Goal: Find specific fact: Find specific fact

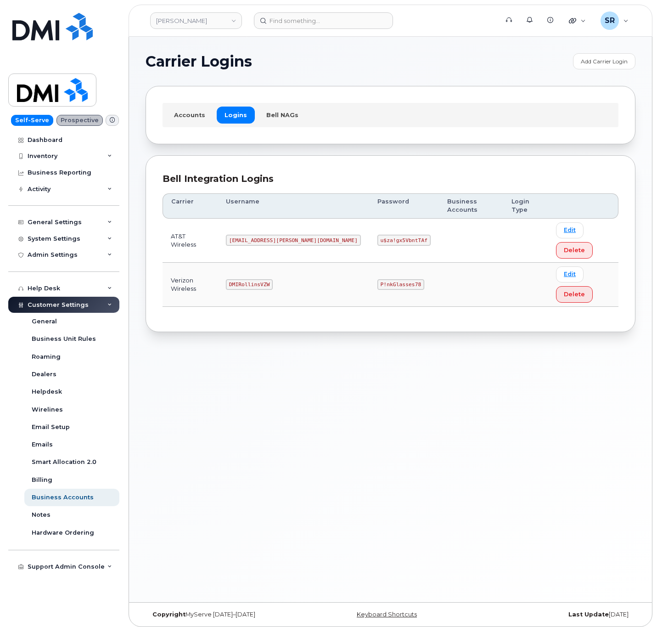
click at [269, 235] on code "MS-Rollins@dminc.com" at bounding box center [293, 240] width 135 height 11
copy code "MS-Rollins@dminc.com"
click at [377, 235] on code "u$za!gx5VbntTAf" at bounding box center [403, 240] width 53 height 11
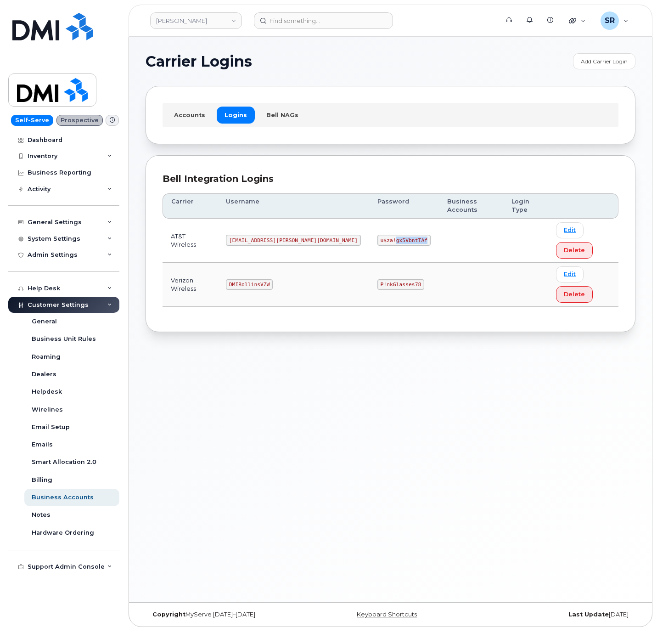
click at [377, 235] on code "u$za!gx5VbntTAf" at bounding box center [403, 240] width 53 height 11
copy code "u$za!gx5VbntTAf"
